Goal: Find specific page/section: Find specific page/section

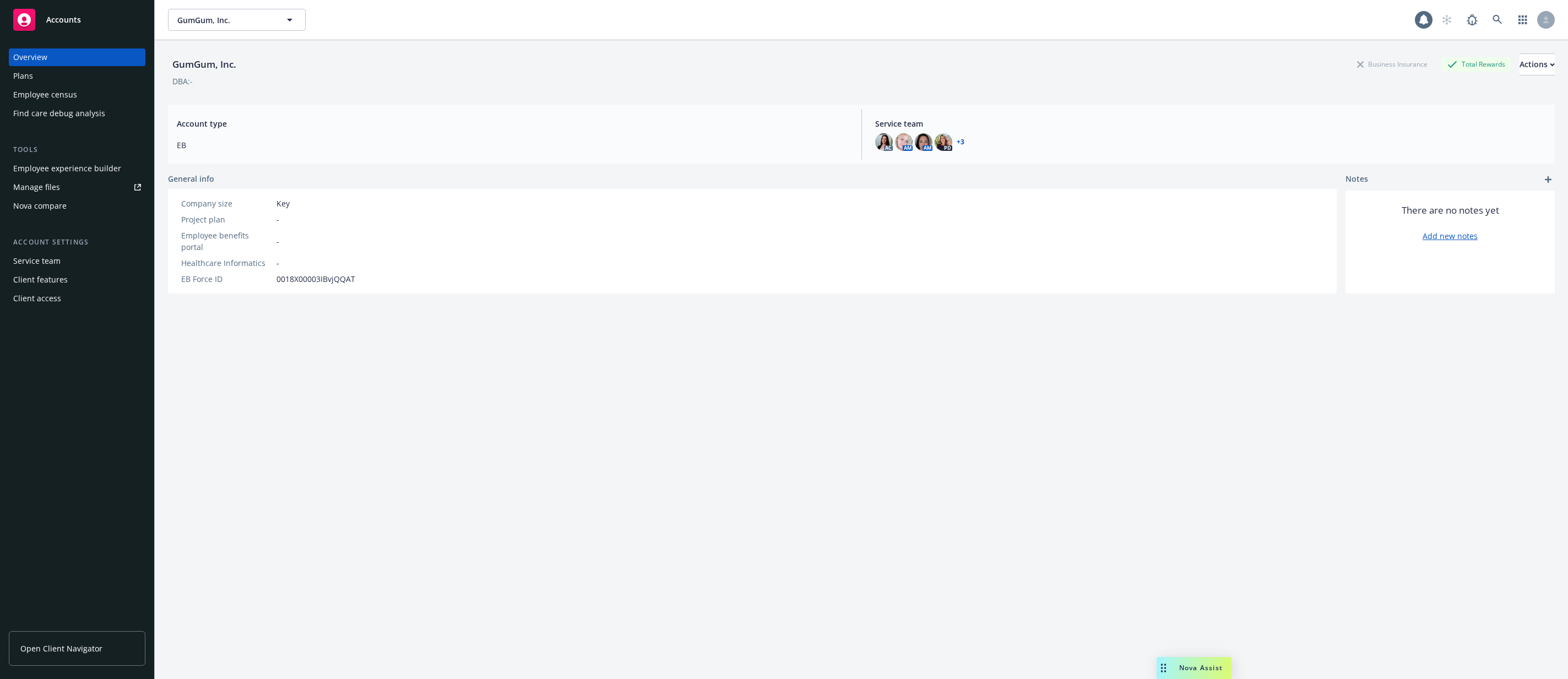
click at [87, 173] on div "Employee experience builder" at bounding box center [67, 168] width 108 height 17
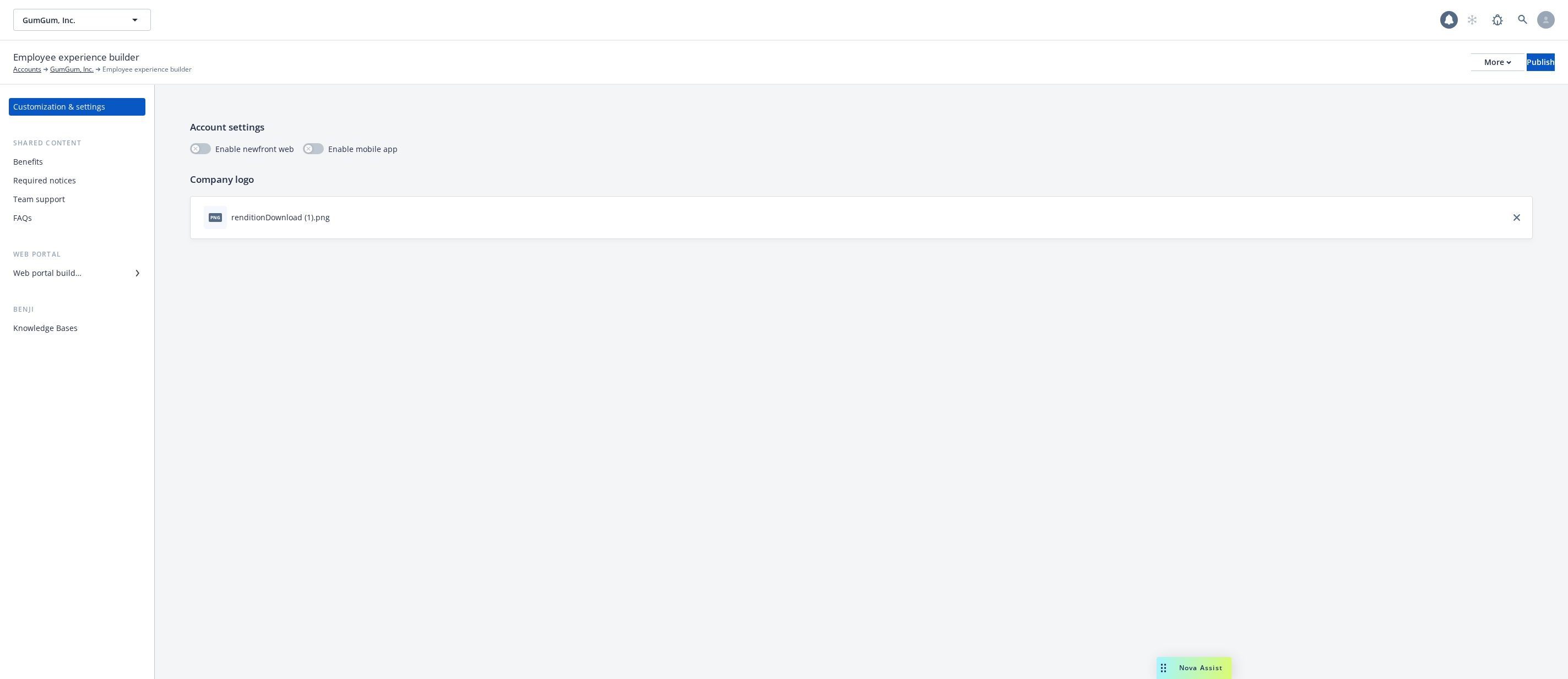
click at [50, 328] on div "Knowledge Bases" at bounding box center [46, 328] width 65 height 17
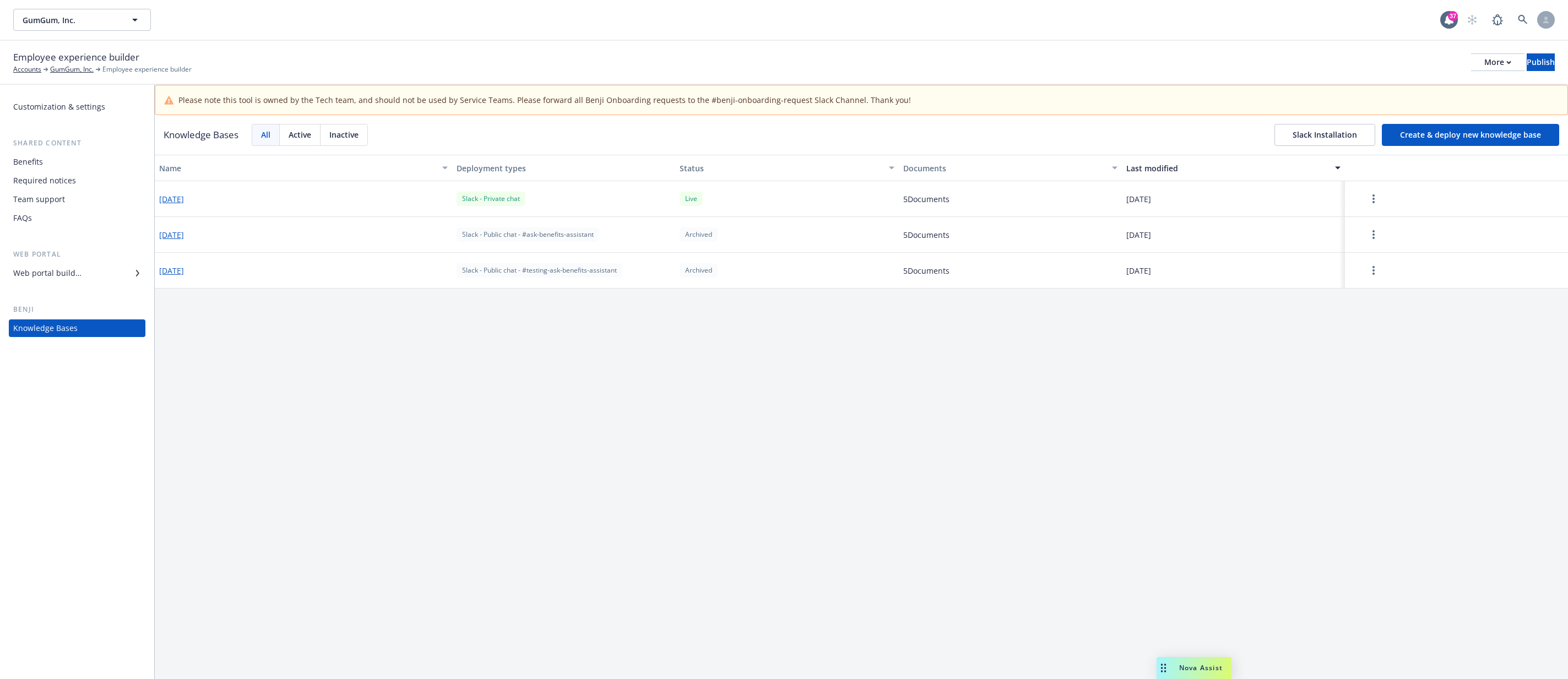
click at [822, 361] on div "Name Deployment types Status Documents Last modified 2025-10-01 Slack - Private…" at bounding box center [861, 432] width 1413 height 555
click at [769, 404] on div "Name Deployment types Status Documents Last modified 2025-10-01 Slack - Private…" at bounding box center [861, 432] width 1413 height 555
